Goal: Task Accomplishment & Management: Complete application form

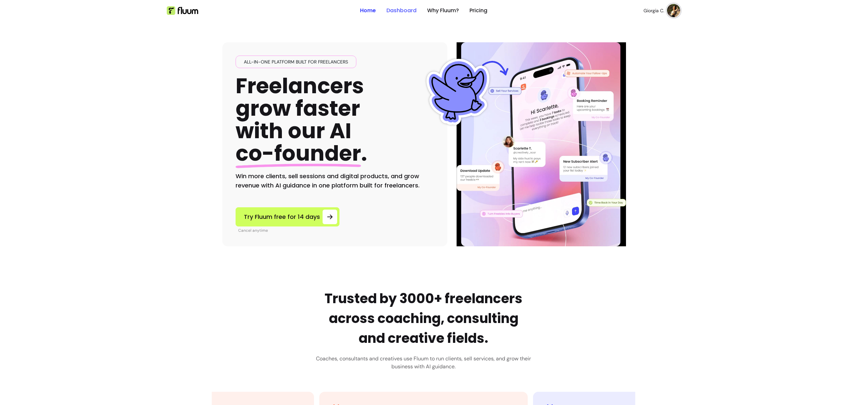
click at [394, 9] on link "Dashboard" at bounding box center [402, 11] width 30 height 8
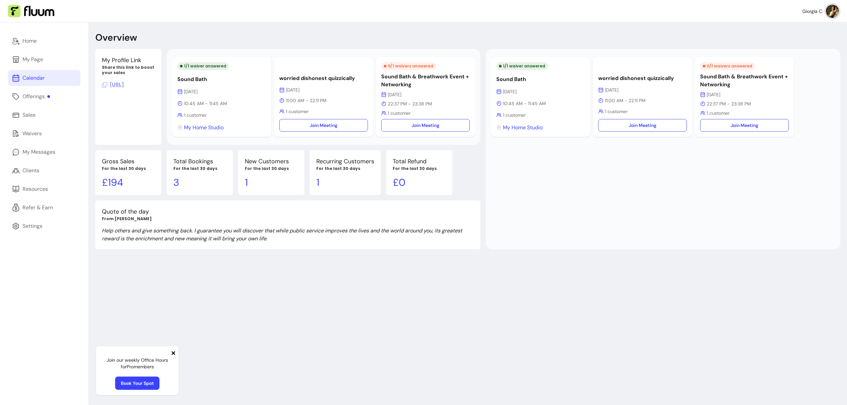
click at [37, 80] on div "Calendar" at bounding box center [34, 78] width 22 height 8
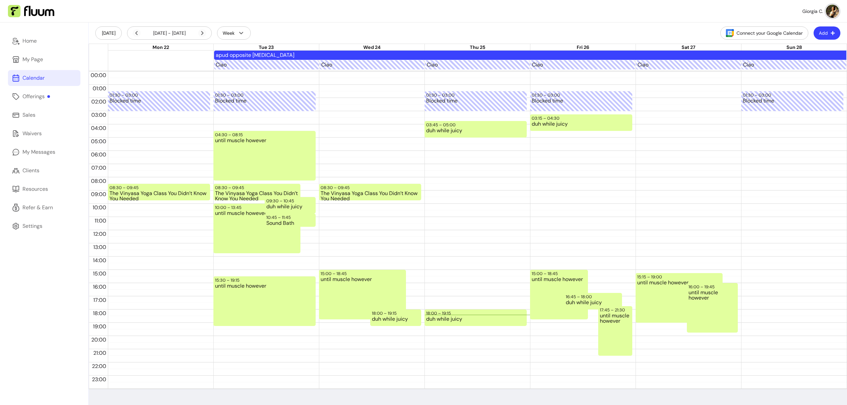
click at [825, 36] on button "Add" at bounding box center [827, 32] width 27 height 13
click at [799, 59] on span "Add Appointment" at bounding box center [811, 61] width 48 height 7
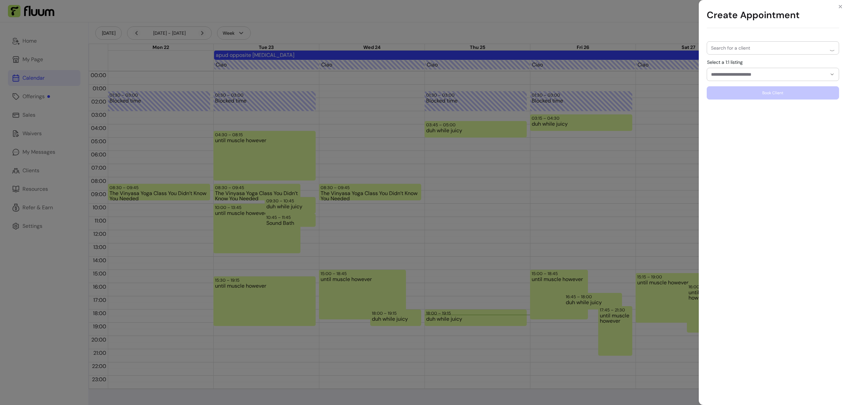
click at [775, 42] on div at bounding box center [773, 48] width 124 height 13
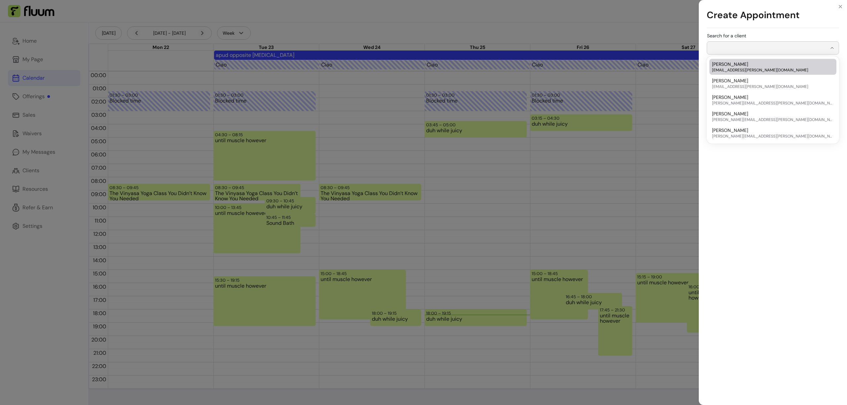
click at [755, 63] on div "Noah Miller noah.miller@email.com" at bounding box center [769, 67] width 115 height 12
type input "**********"
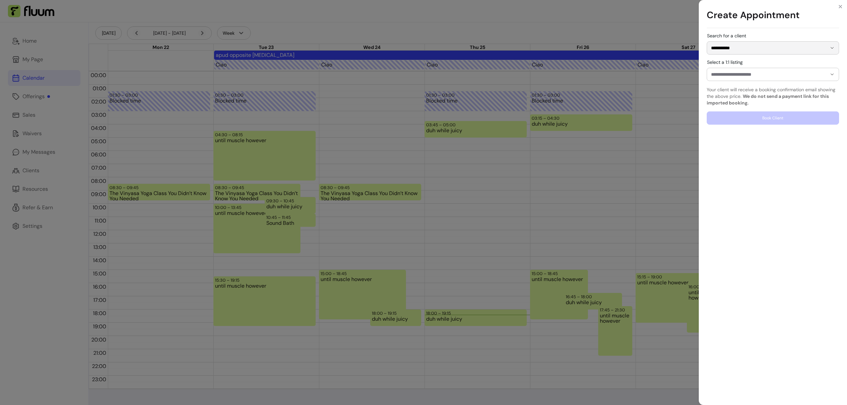
click at [750, 73] on input "Select a 1:1 listing" at bounding box center [763, 74] width 105 height 7
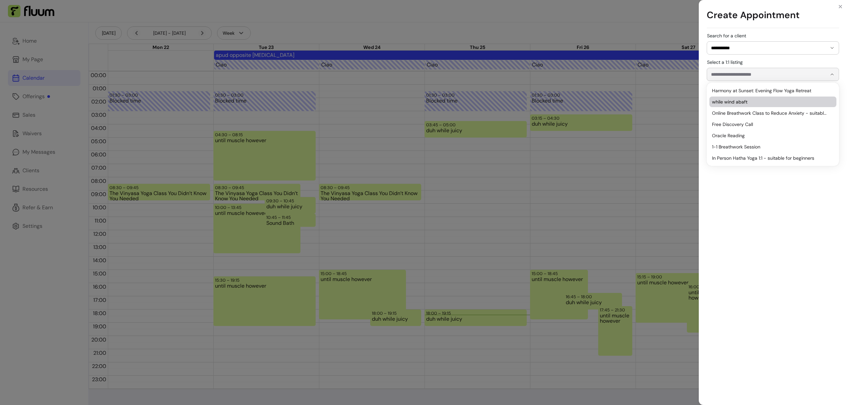
click at [742, 107] on li "while wind abaft" at bounding box center [773, 102] width 127 height 11
type input "**********"
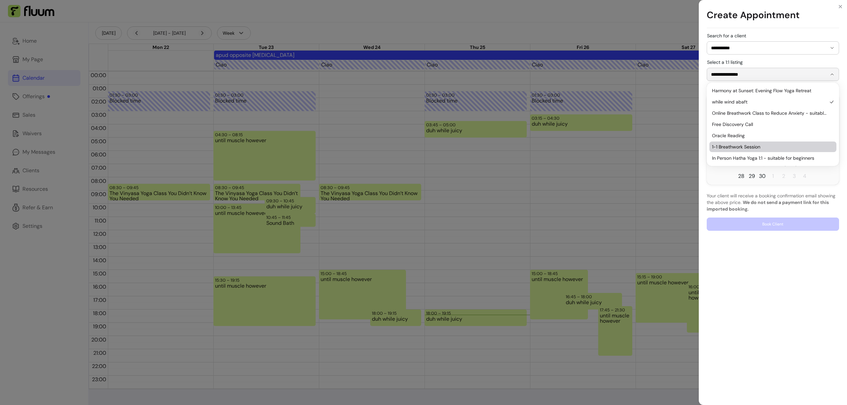
click at [769, 178] on span "1" at bounding box center [773, 176] width 11 height 11
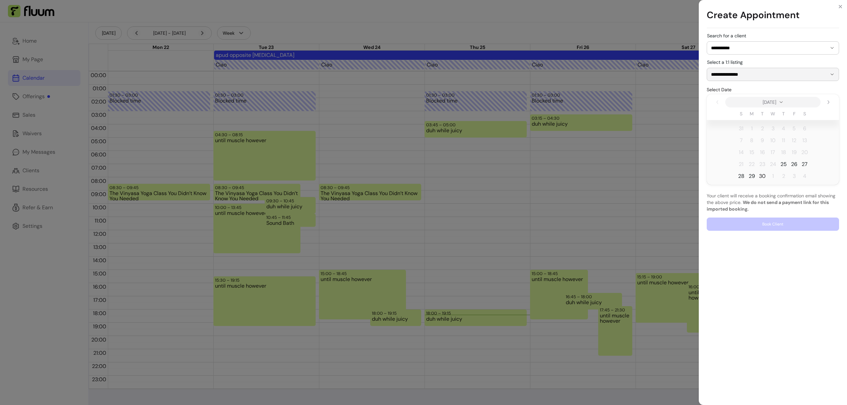
click at [764, 176] on span "30" at bounding box center [762, 176] width 7 height 8
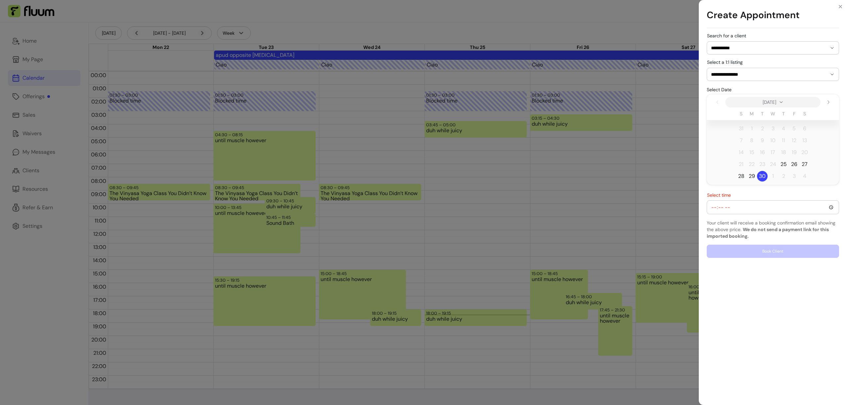
click at [741, 209] on input "Select time" at bounding box center [773, 207] width 124 height 7
